Goal: Task Accomplishment & Management: Use online tool/utility

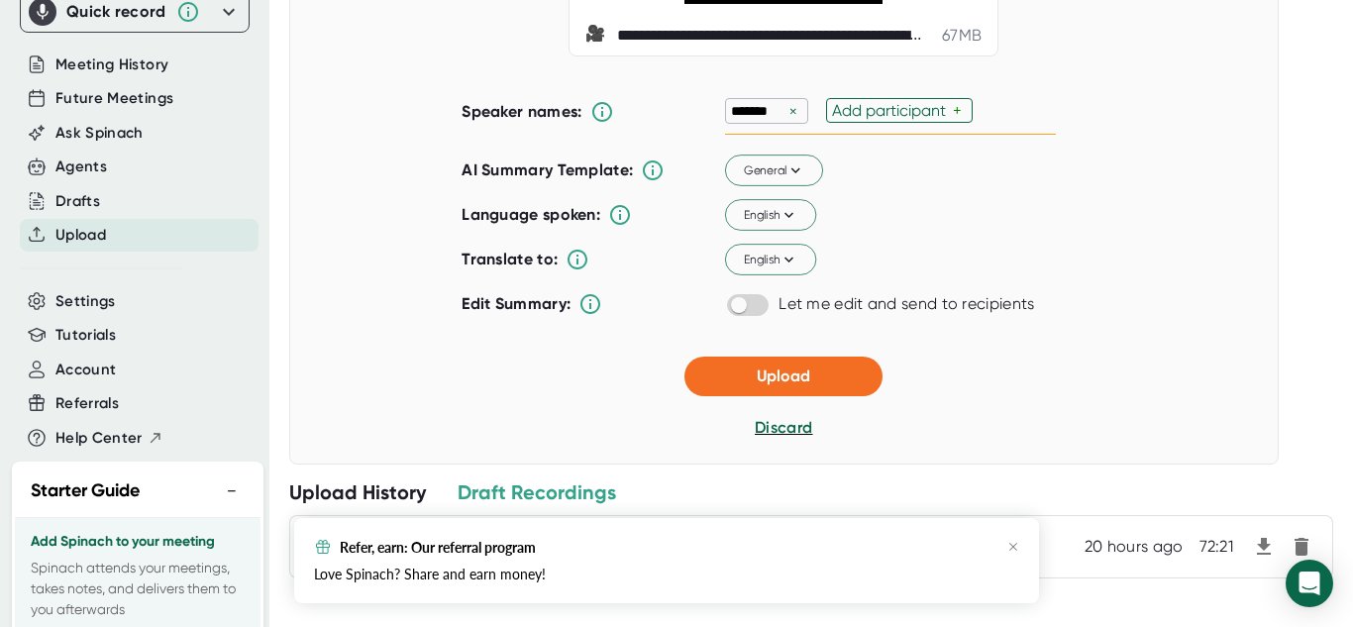
scroll to position [276, 0]
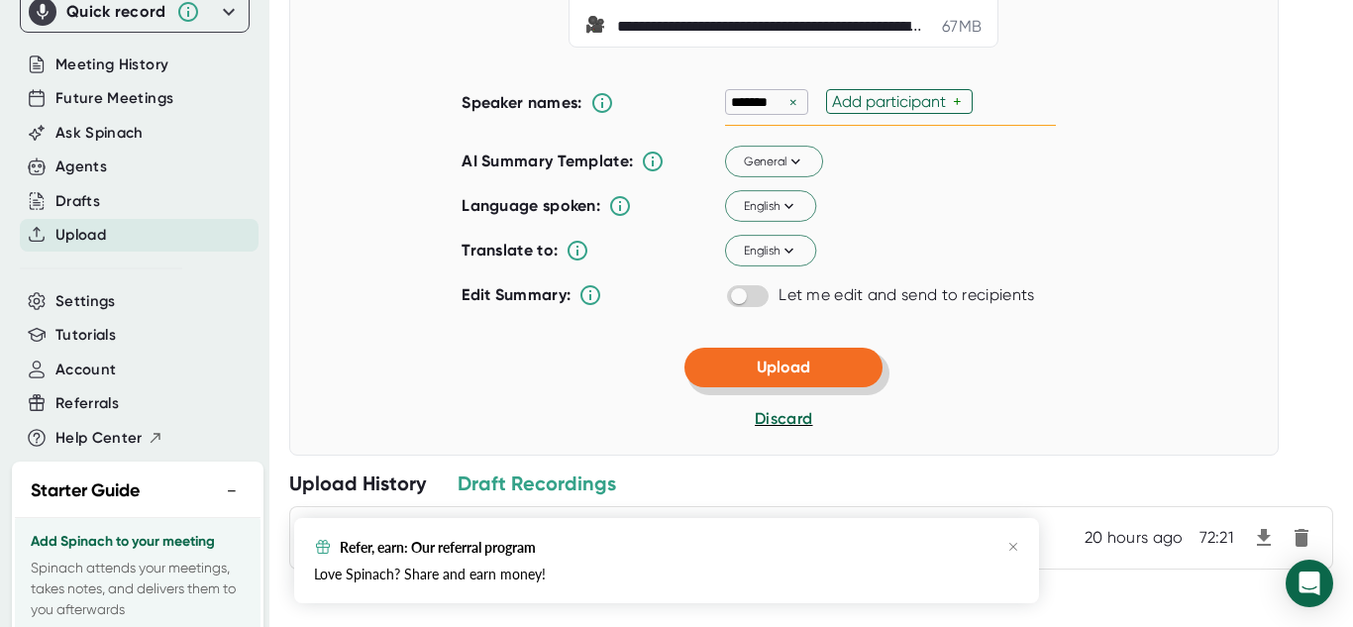
click at [764, 363] on span "Upload" at bounding box center [783, 366] width 53 height 19
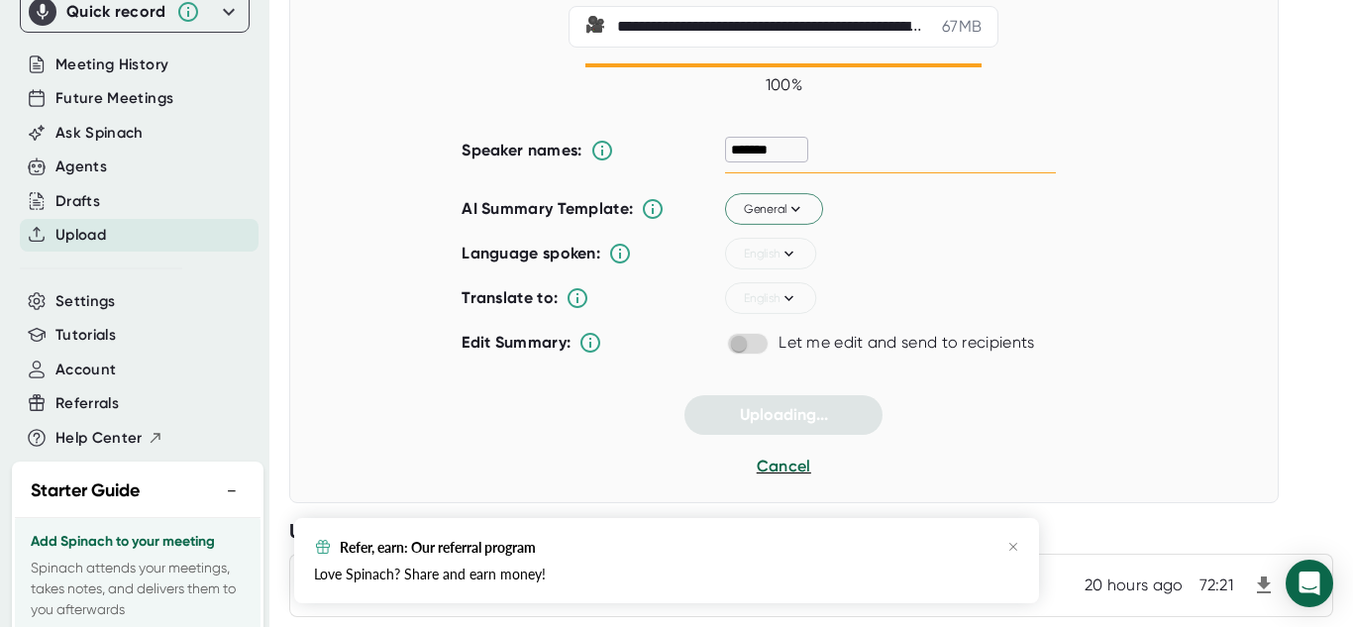
scroll to position [0, 0]
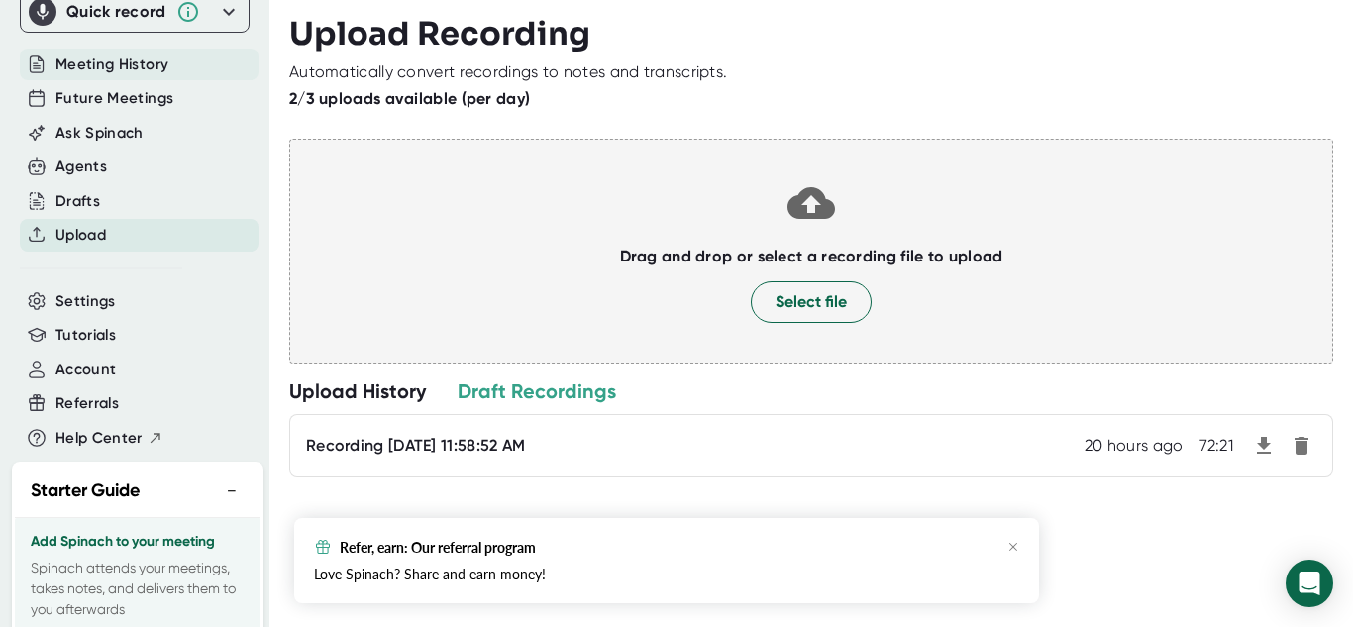
click at [88, 64] on span "Meeting History" at bounding box center [111, 64] width 113 height 23
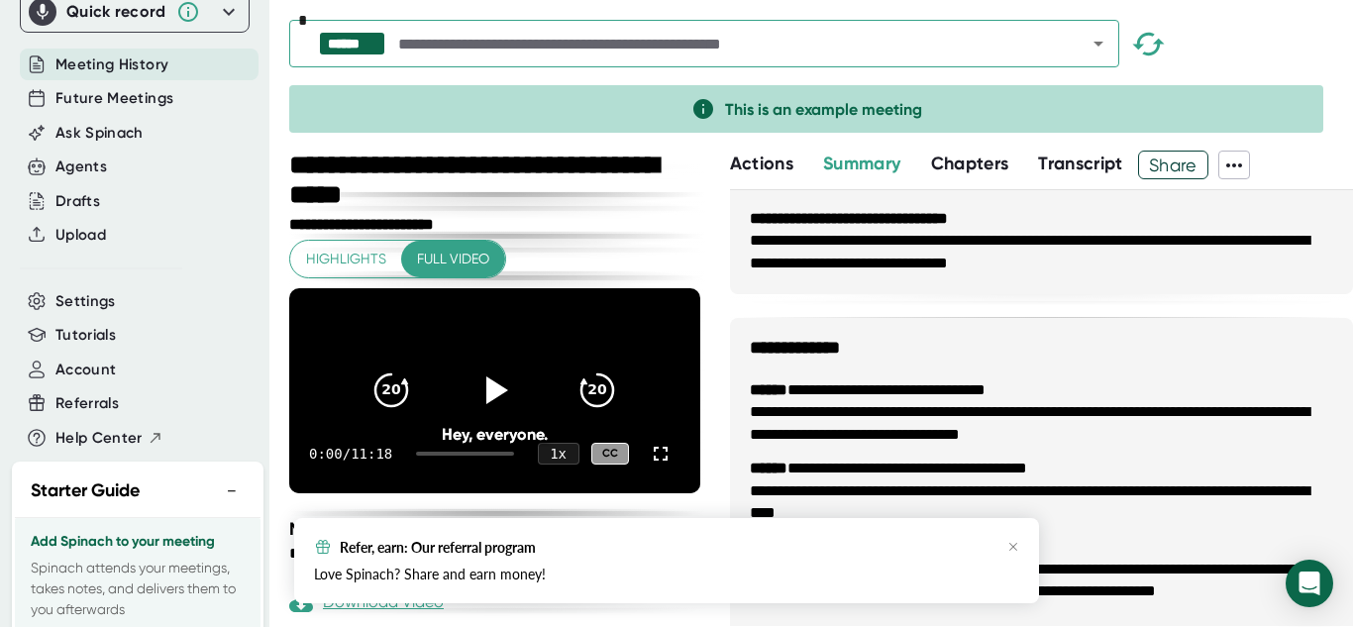
scroll to position [544, 0]
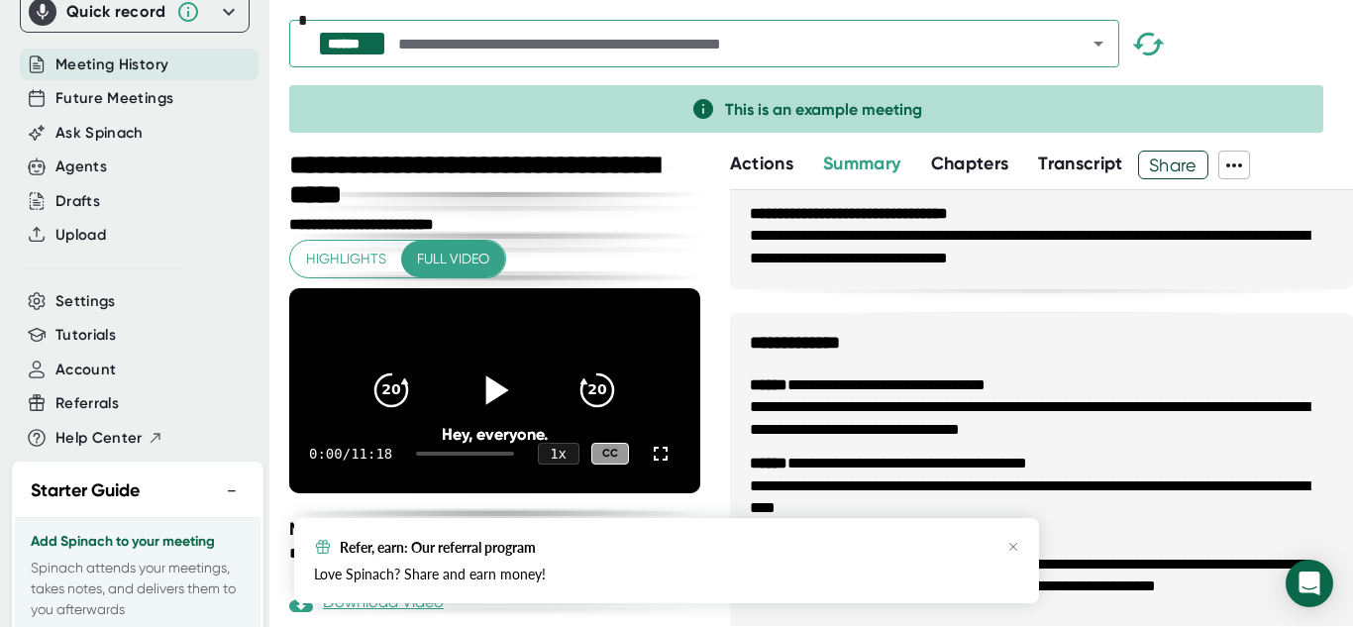
click at [499, 388] on icon at bounding box center [494, 390] width 50 height 50
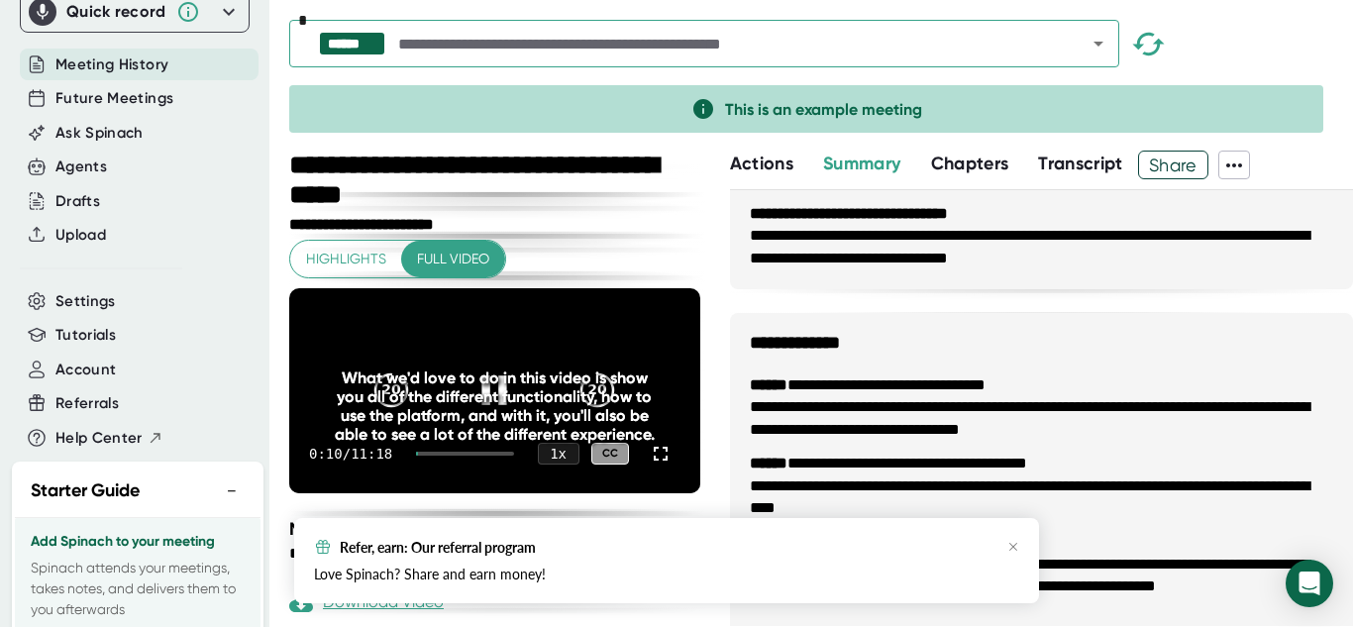
click at [504, 399] on div "What we'd love to do in this video is show you all of the different functionali…" at bounding box center [494, 405] width 329 height 75
click at [493, 374] on div at bounding box center [494, 390] width 83 height 83
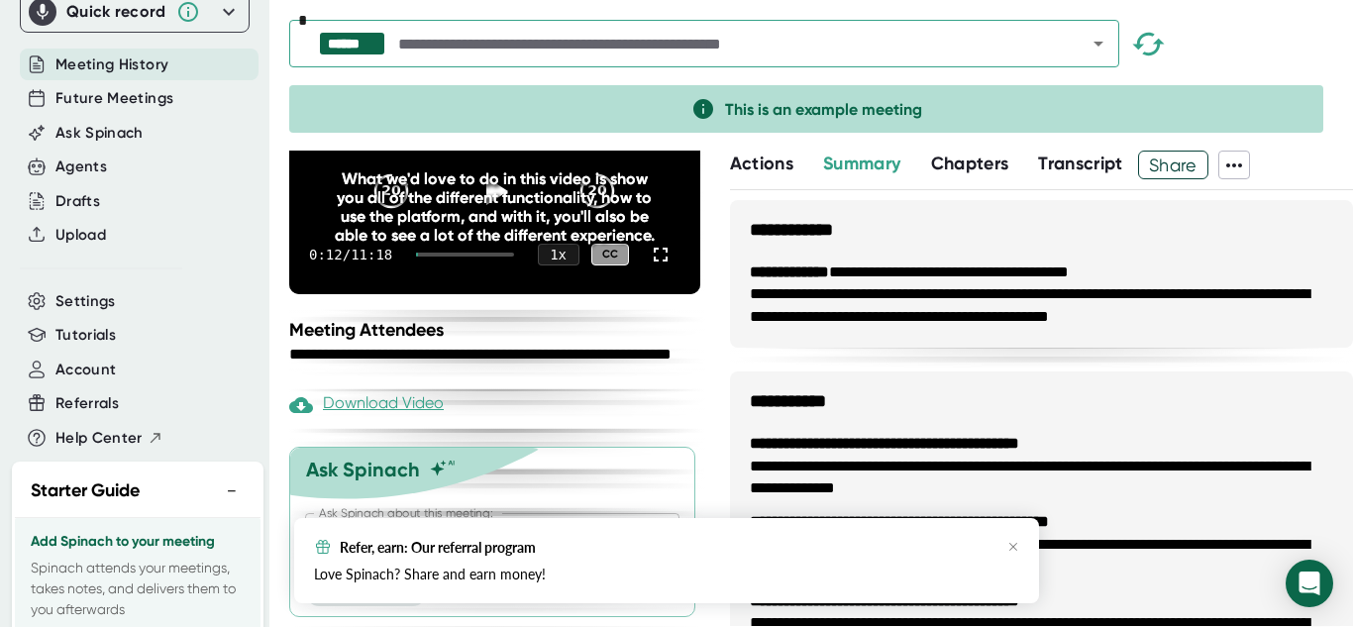
scroll to position [0, 0]
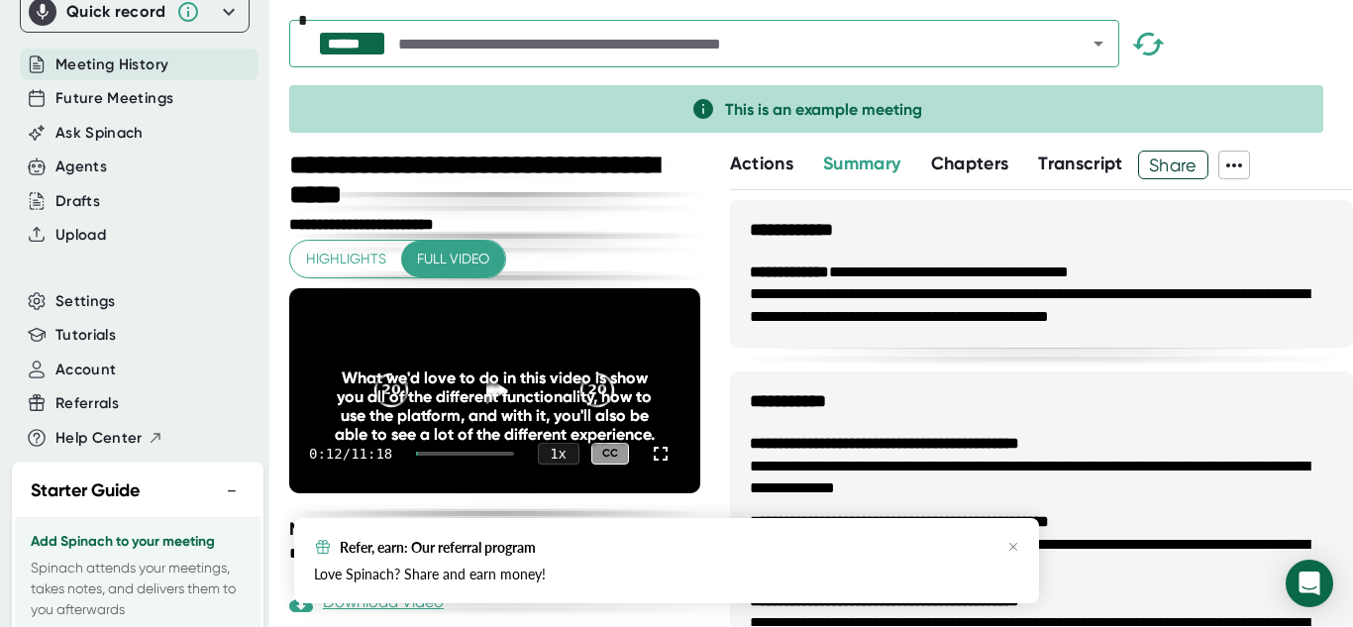
click at [757, 40] on input "text" at bounding box center [723, 44] width 659 height 28
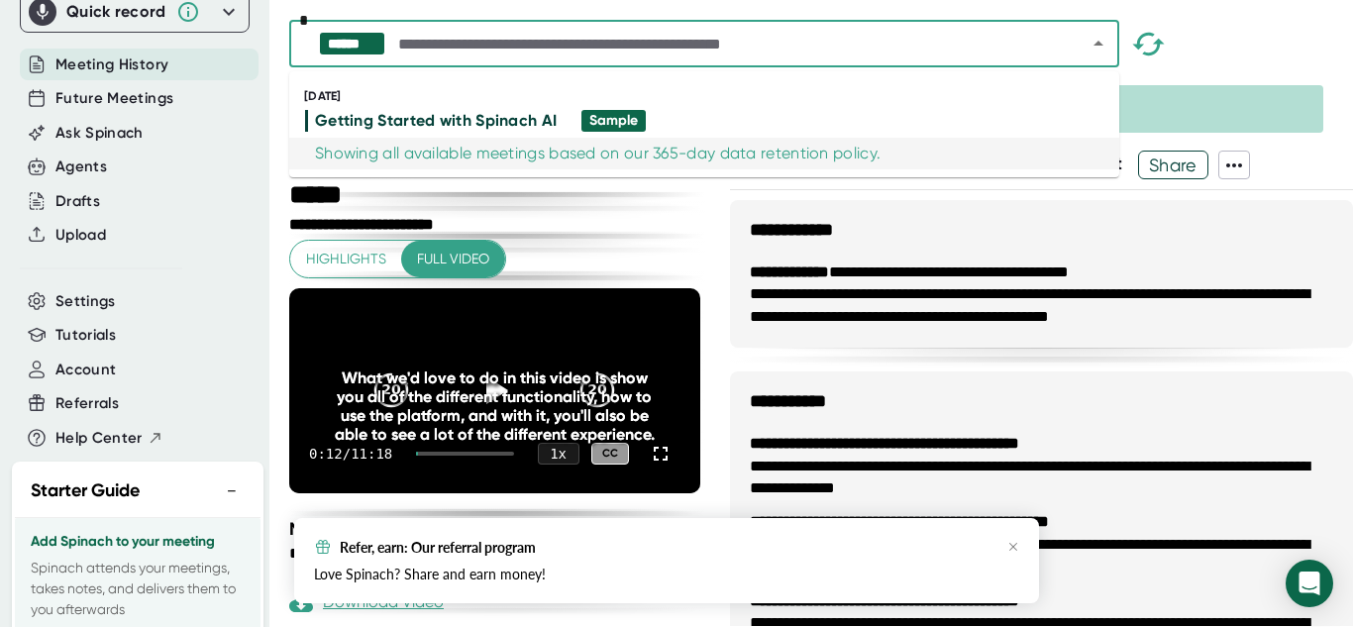
click at [650, 209] on div "**********" at bounding box center [497, 183] width 416 height 65
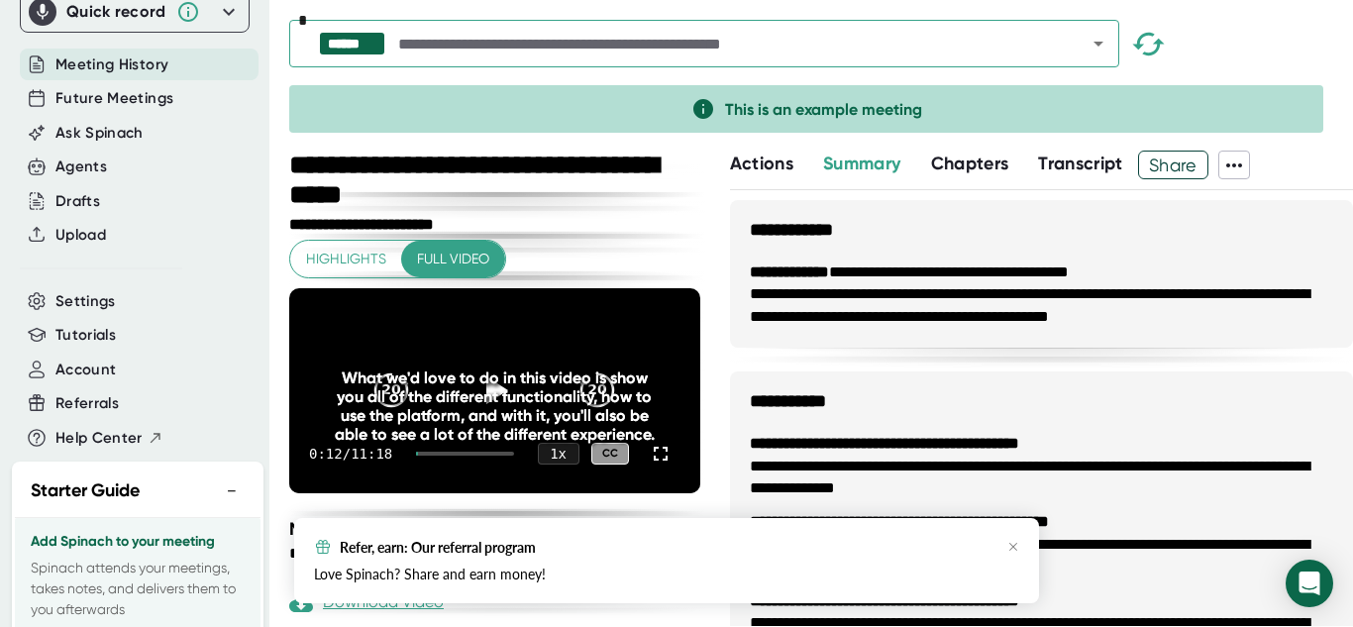
scroll to position [225, 0]
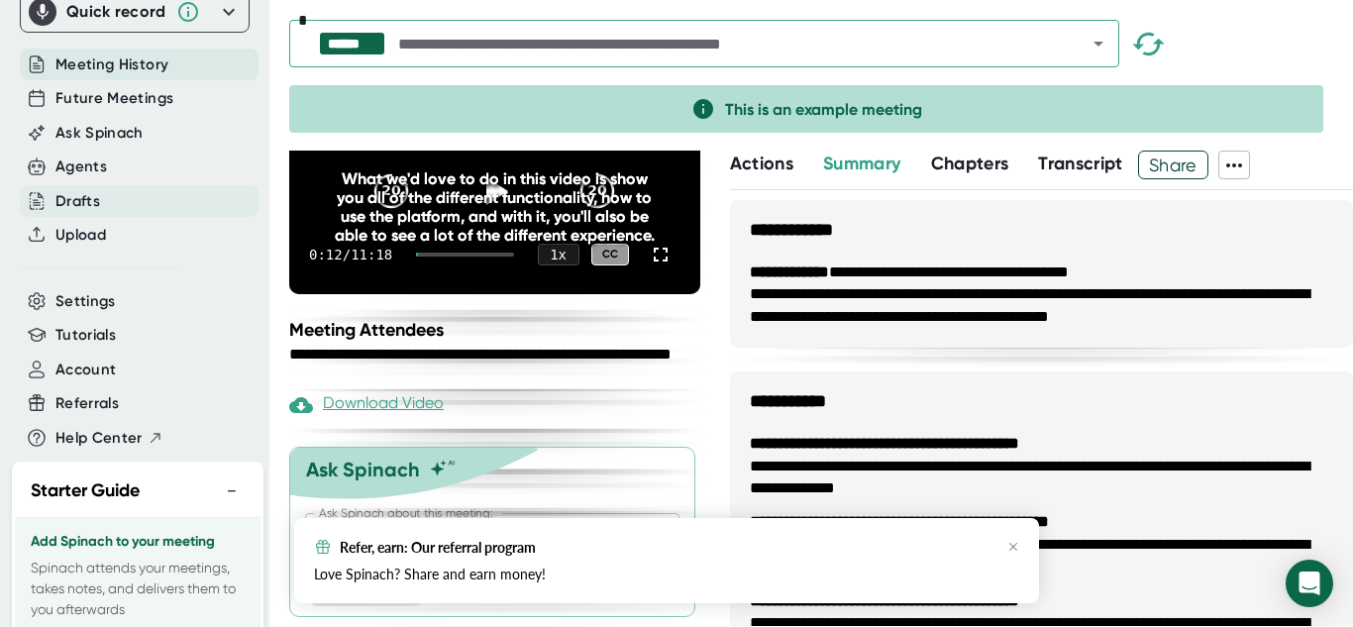
click at [118, 200] on div "Drafts" at bounding box center [139, 201] width 239 height 33
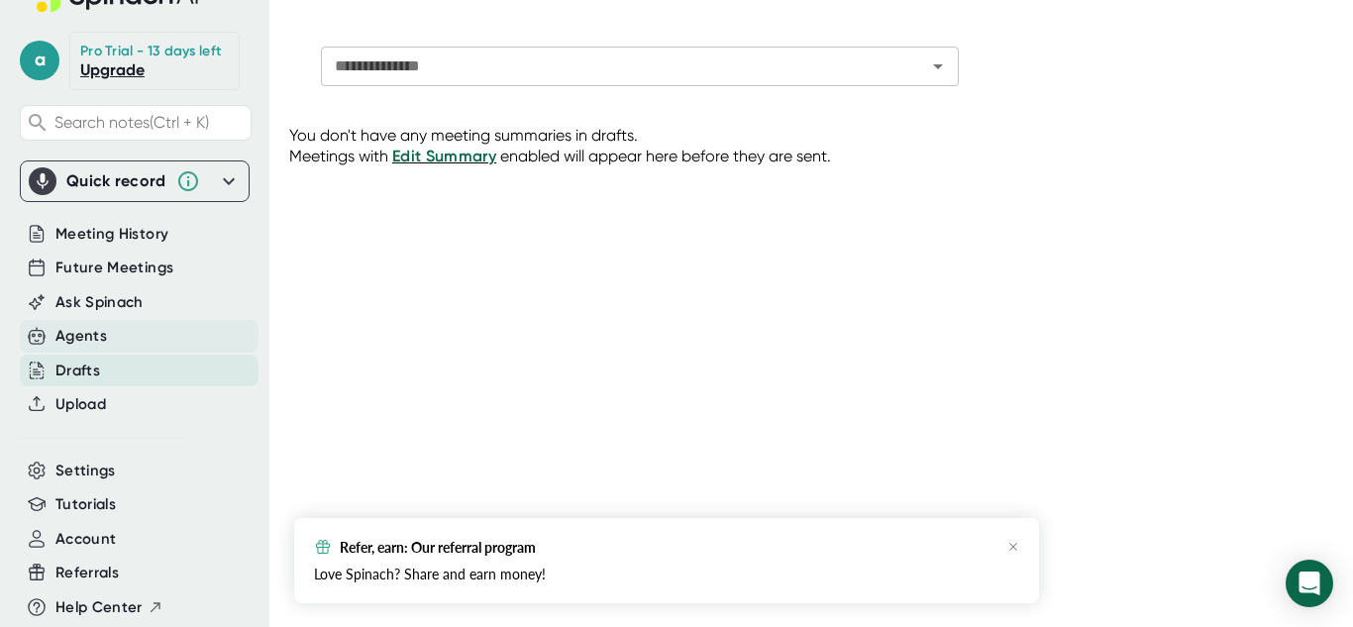
scroll to position [52, 0]
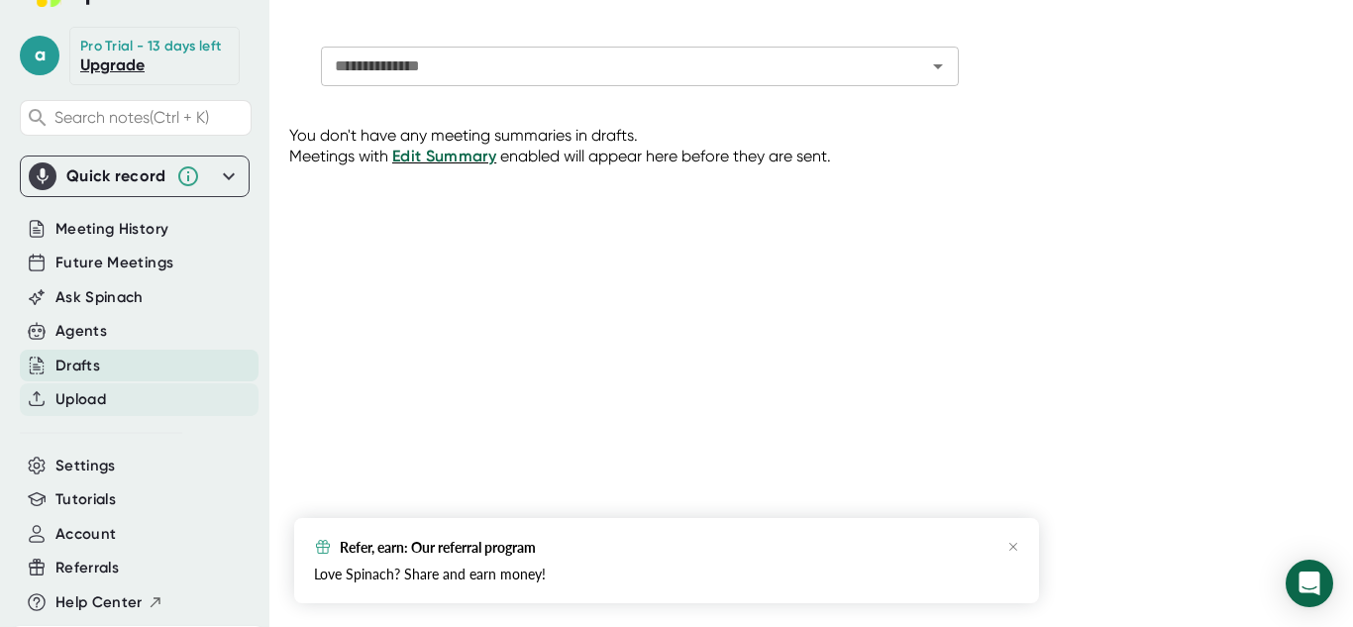
click at [126, 394] on div "Upload" at bounding box center [139, 399] width 239 height 33
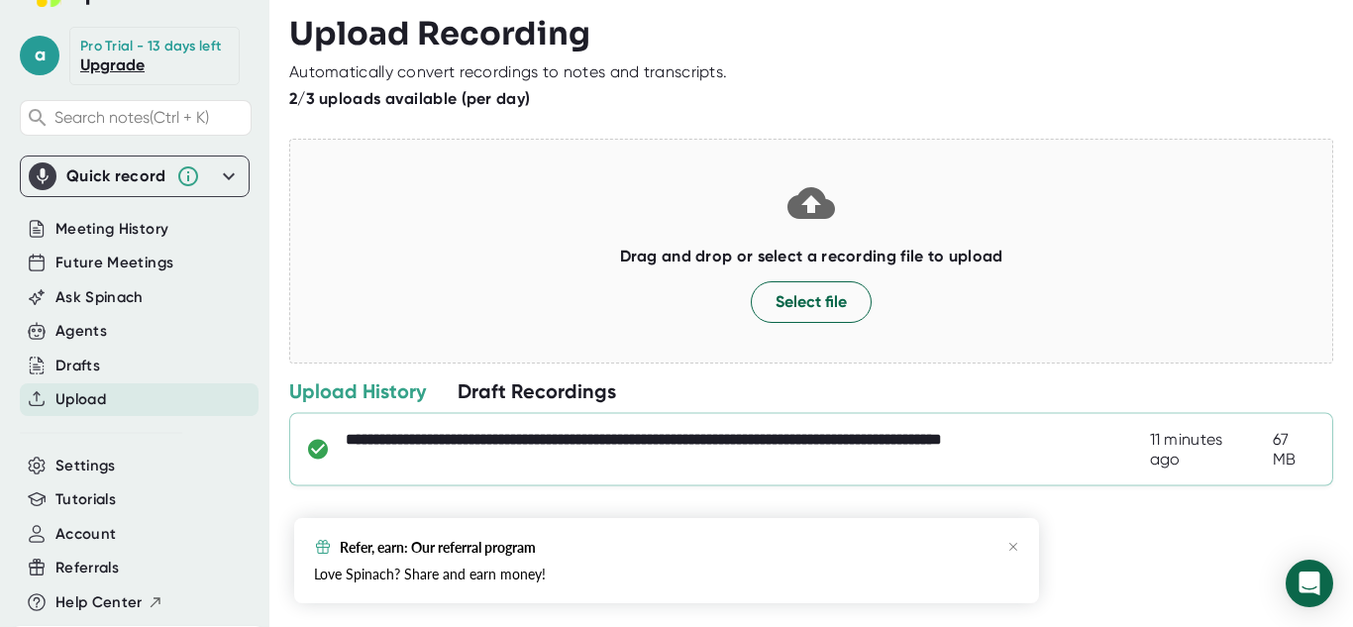
click at [915, 433] on div "**********" at bounding box center [748, 450] width 804 height 40
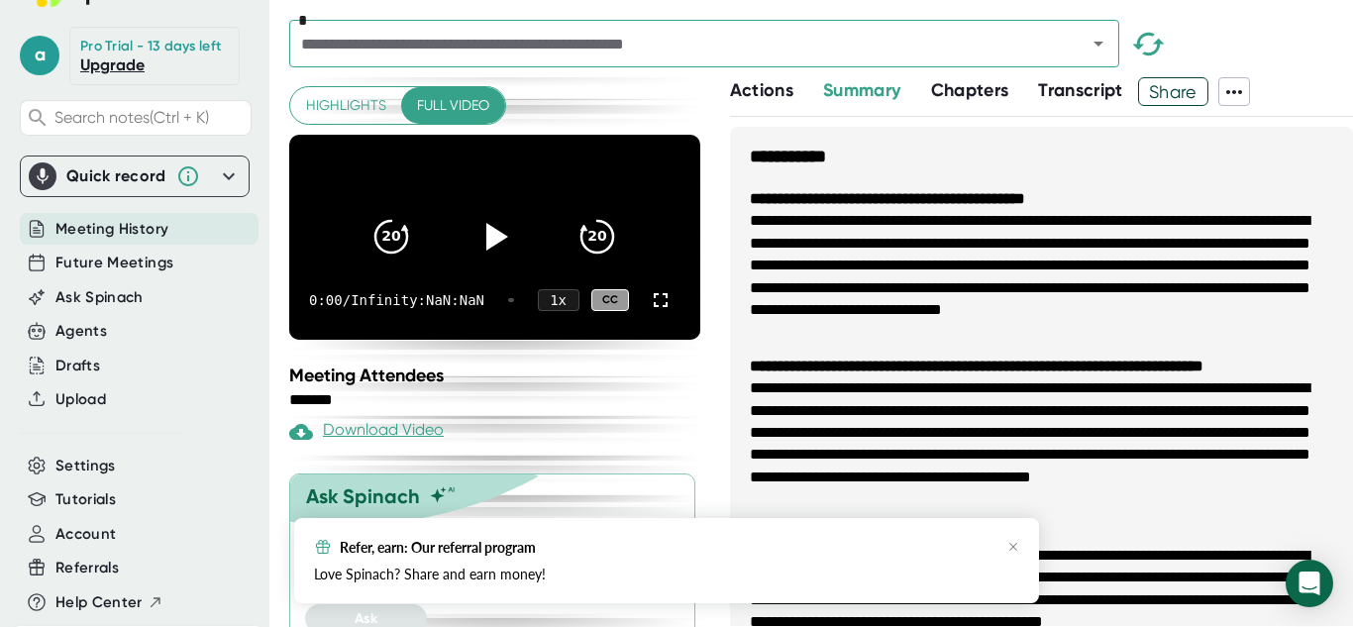
scroll to position [2, 0]
